Goal: Task Accomplishment & Management: Use online tool/utility

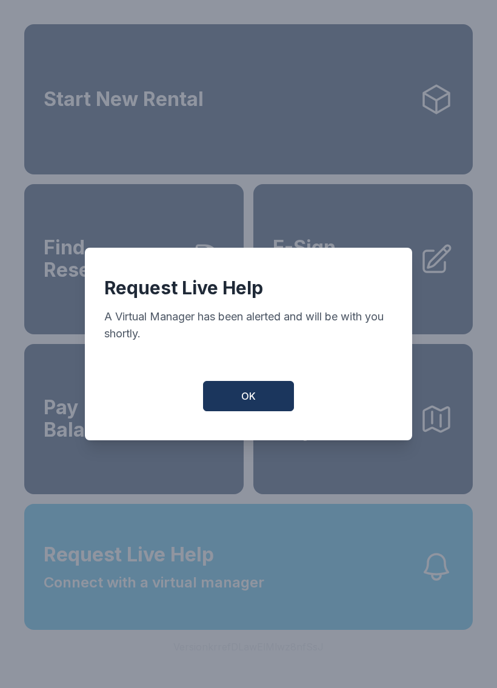
click at [255, 396] on span "OK" at bounding box center [248, 396] width 15 height 15
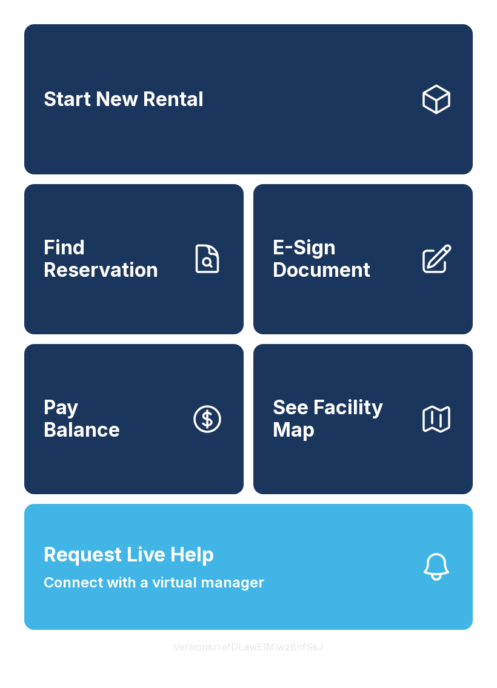
click at [326, 276] on span "E-Sign Document" at bounding box center [341, 259] width 137 height 44
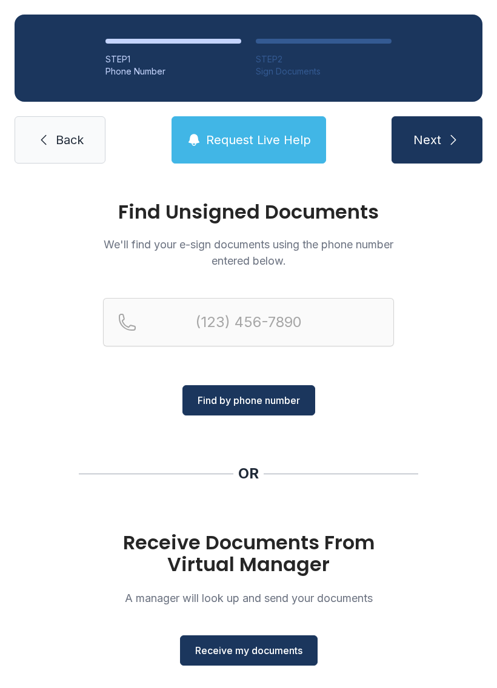
click at [61, 147] on span "Back" at bounding box center [70, 139] width 28 height 17
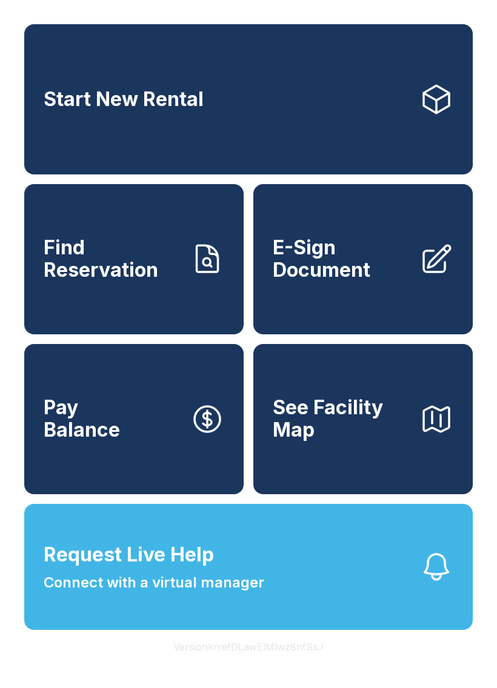
click at [319, 273] on span "E-Sign Document" at bounding box center [341, 259] width 137 height 44
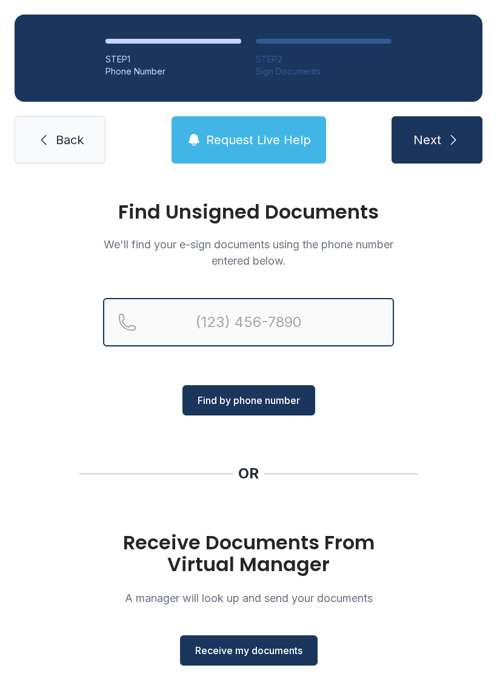
click at [247, 315] on input "Reservation phone number" at bounding box center [248, 322] width 291 height 48
type input "[PHONE_NUMBER]"
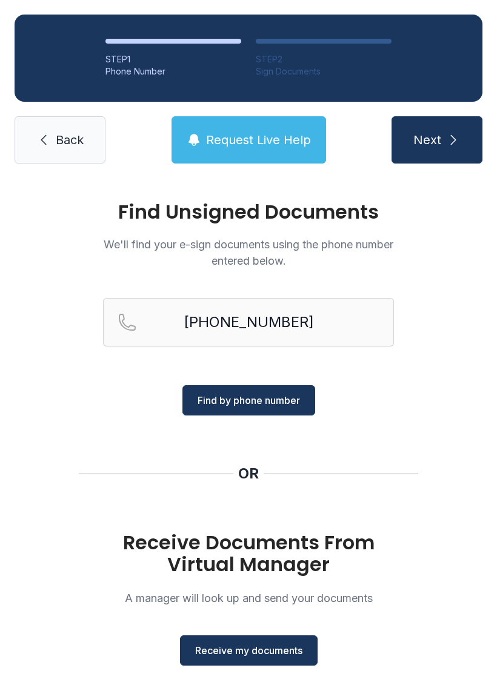
click at [268, 401] on span "Find by phone number" at bounding box center [249, 400] width 102 height 15
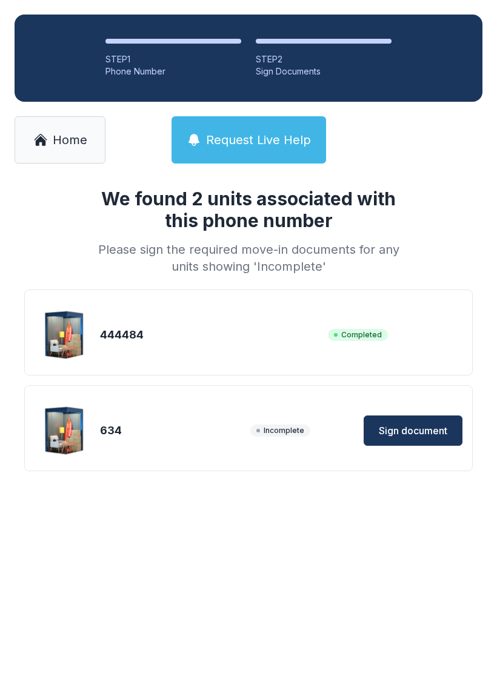
click at [423, 430] on span "Sign document" at bounding box center [413, 430] width 68 height 15
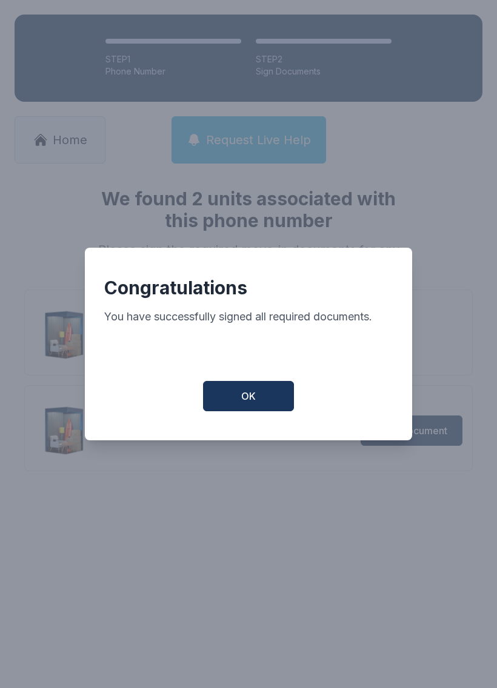
click at [265, 405] on button "OK" at bounding box center [248, 396] width 91 height 30
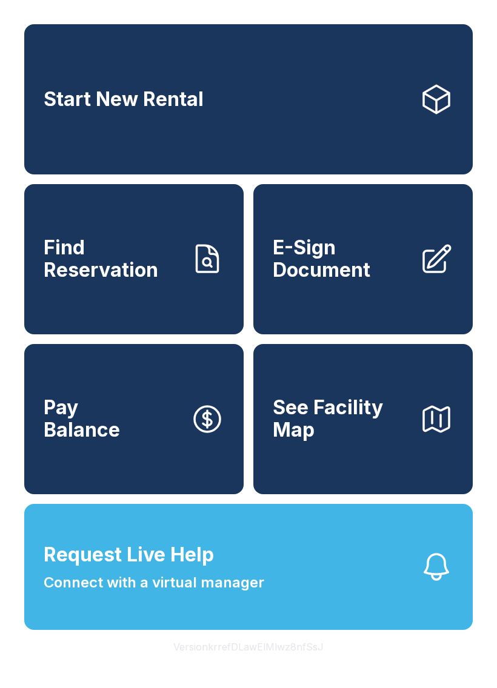
click at [268, 590] on button "Request Live Help Connect with a virtual manager" at bounding box center [248, 567] width 448 height 126
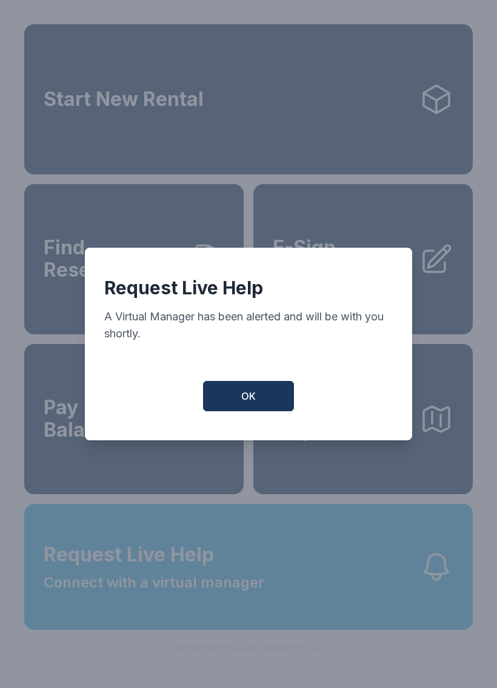
click at [237, 411] on button "OK" at bounding box center [248, 396] width 91 height 30
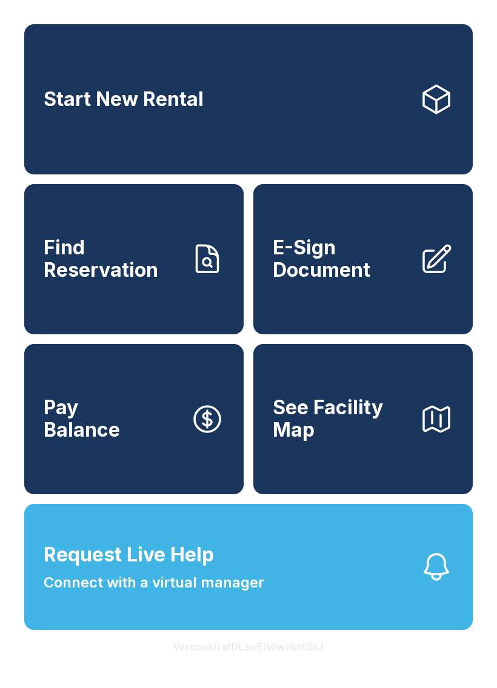
click at [165, 630] on button "Request Live Help Connect with a virtual manager" at bounding box center [248, 567] width 448 height 126
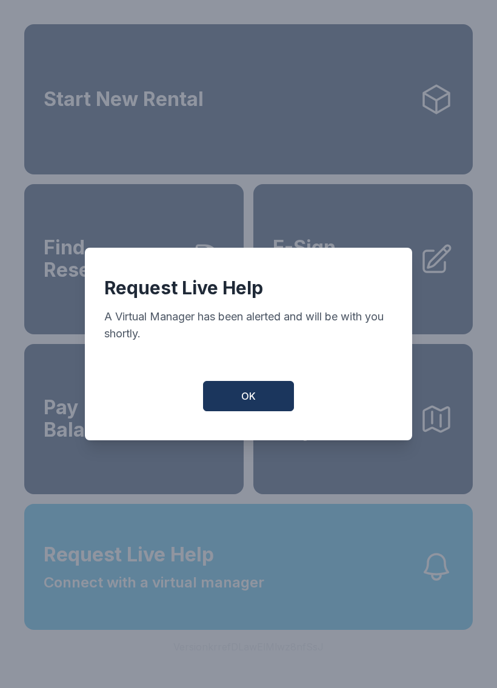
click at [277, 411] on button "OK" at bounding box center [248, 396] width 91 height 30
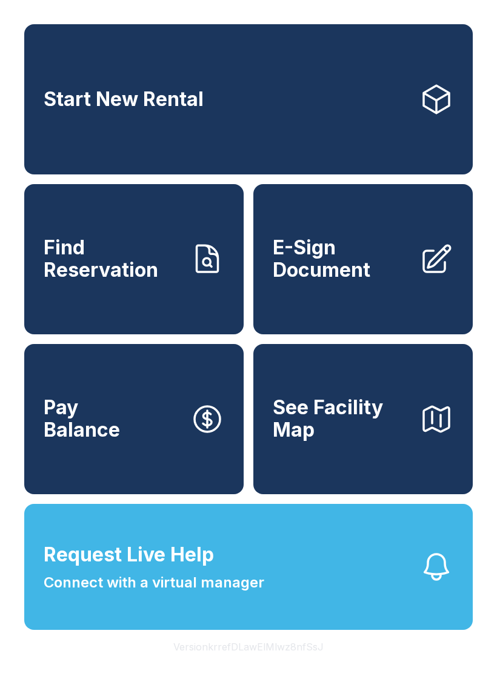
click at [362, 608] on button "Request Live Help Connect with a virtual manager" at bounding box center [248, 567] width 448 height 126
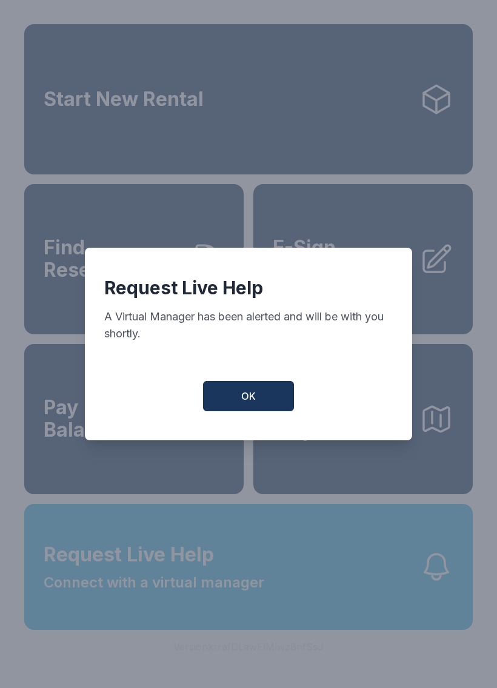
click at [262, 391] on button "OK" at bounding box center [248, 396] width 91 height 30
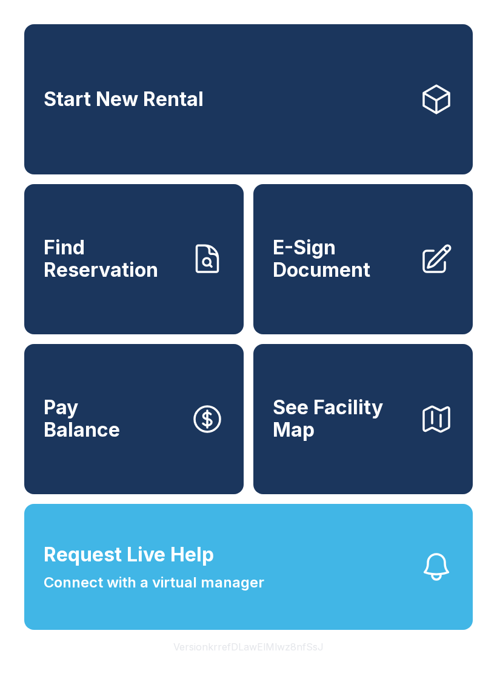
click at [262, 390] on button "OK" at bounding box center [248, 393] width 87 height 29
